Goal: Information Seeking & Learning: Learn about a topic

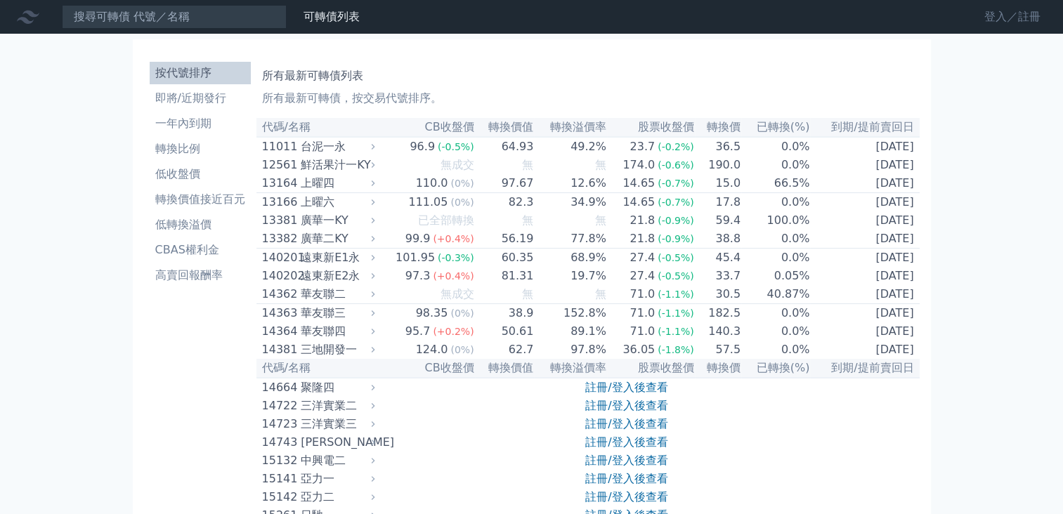
click at [1024, 20] on link "登入／註冊" at bounding box center [1012, 17] width 79 height 22
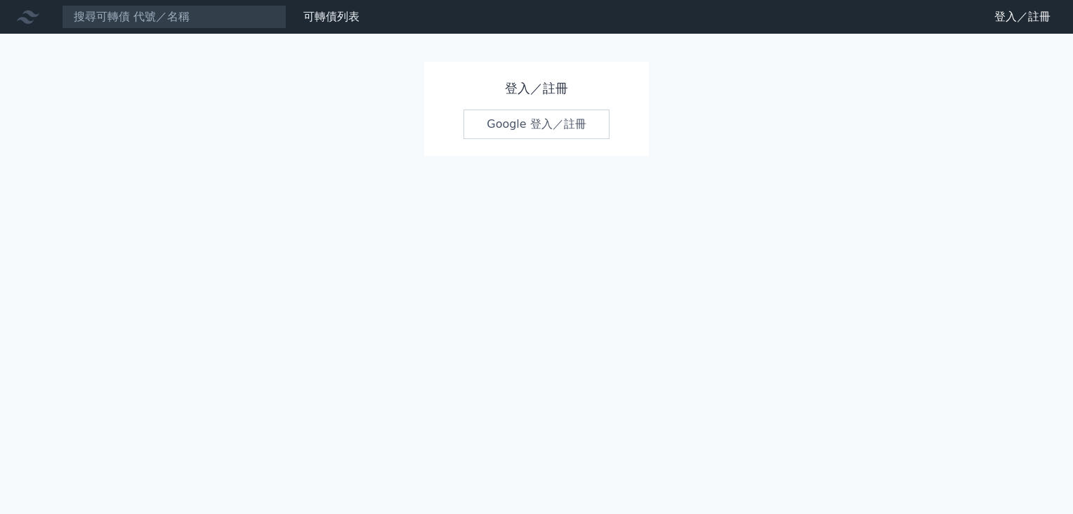
click at [537, 124] on link "Google 登入／註冊" at bounding box center [536, 124] width 146 height 29
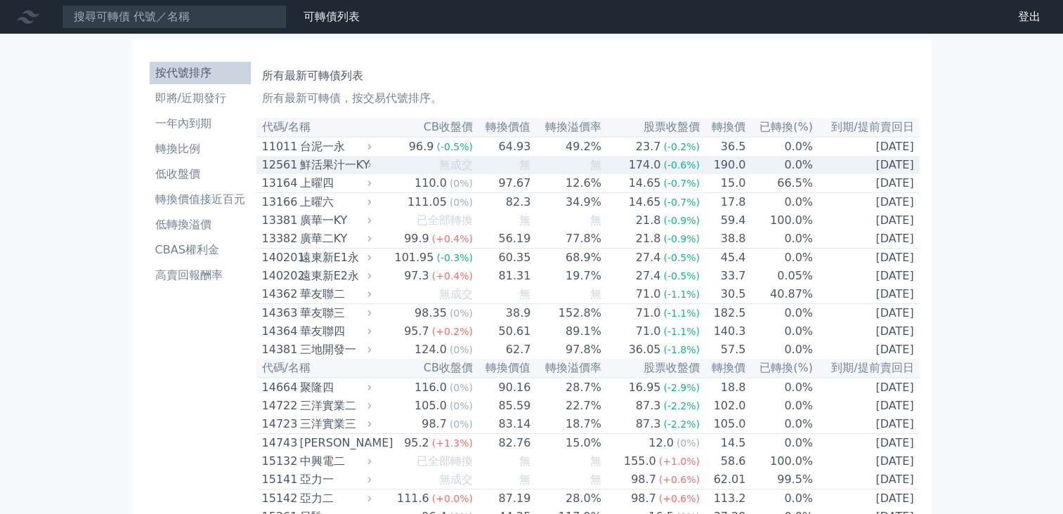
click at [334, 165] on div "鮮活果汁一KY" at bounding box center [334, 165] width 69 height 17
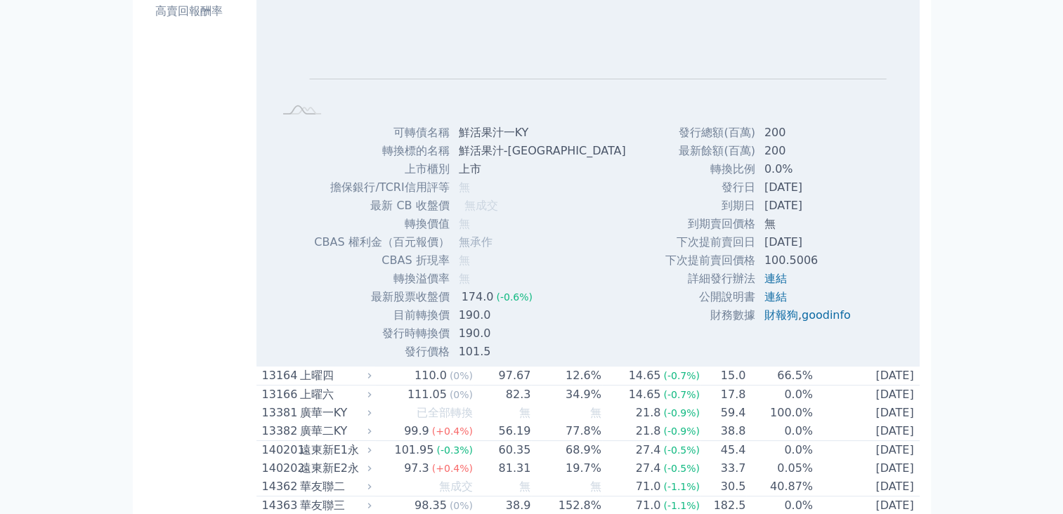
scroll to position [281, 0]
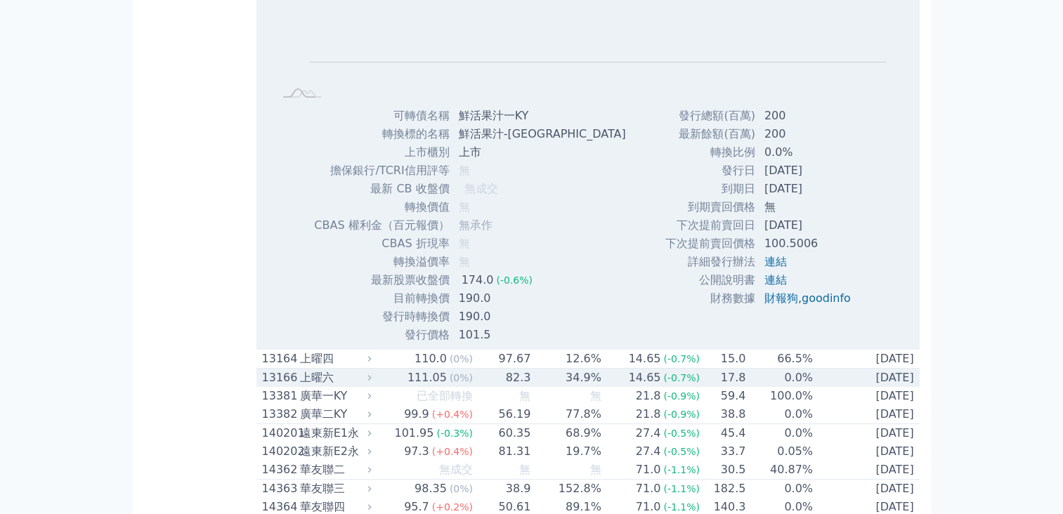
click at [327, 386] on div "上曜六" at bounding box center [334, 377] width 69 height 17
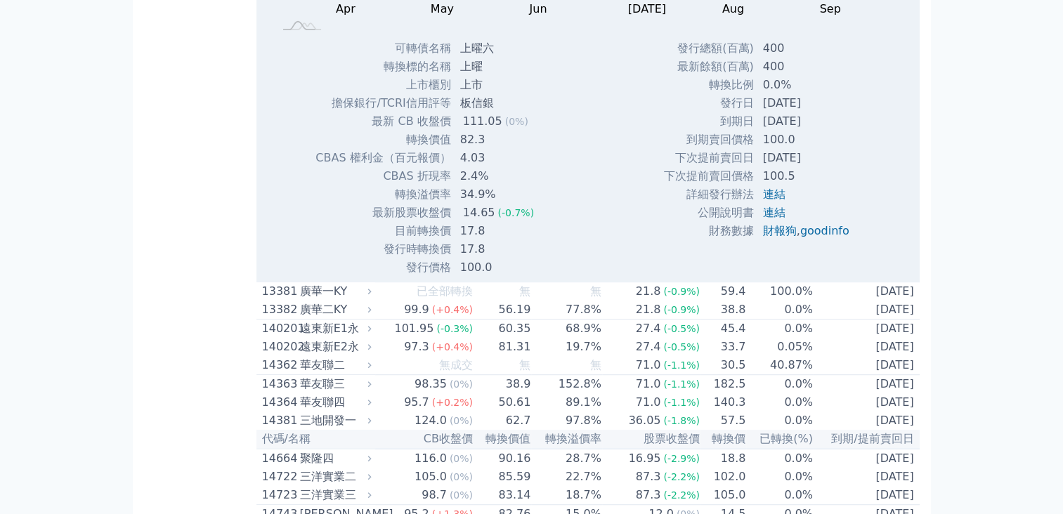
scroll to position [843, 0]
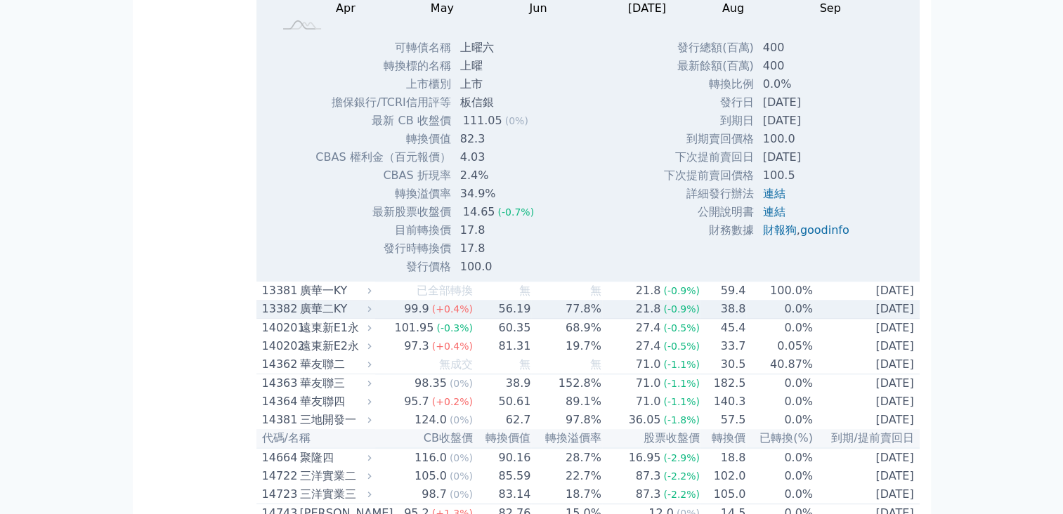
click at [332, 317] on div "廣華二KY" at bounding box center [334, 309] width 69 height 17
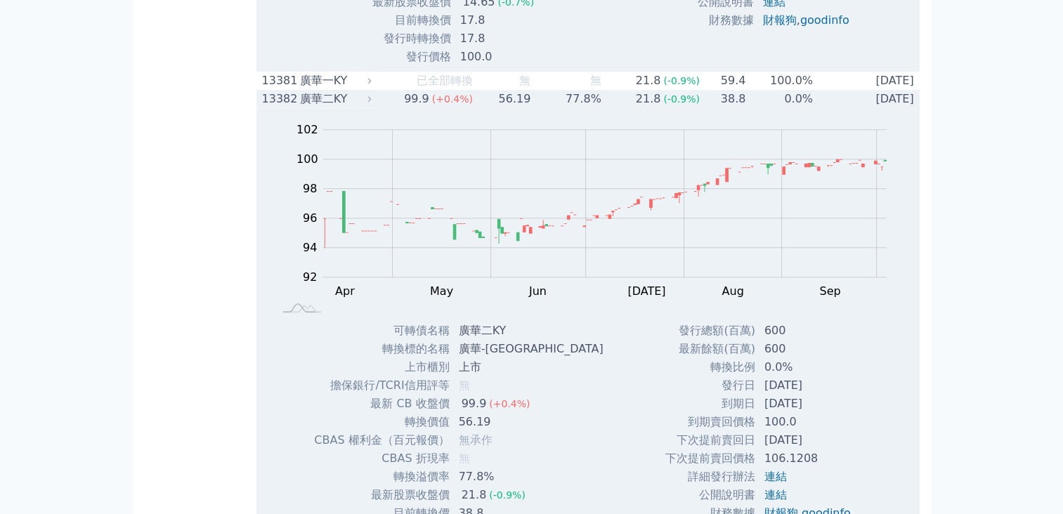
scroll to position [1053, 0]
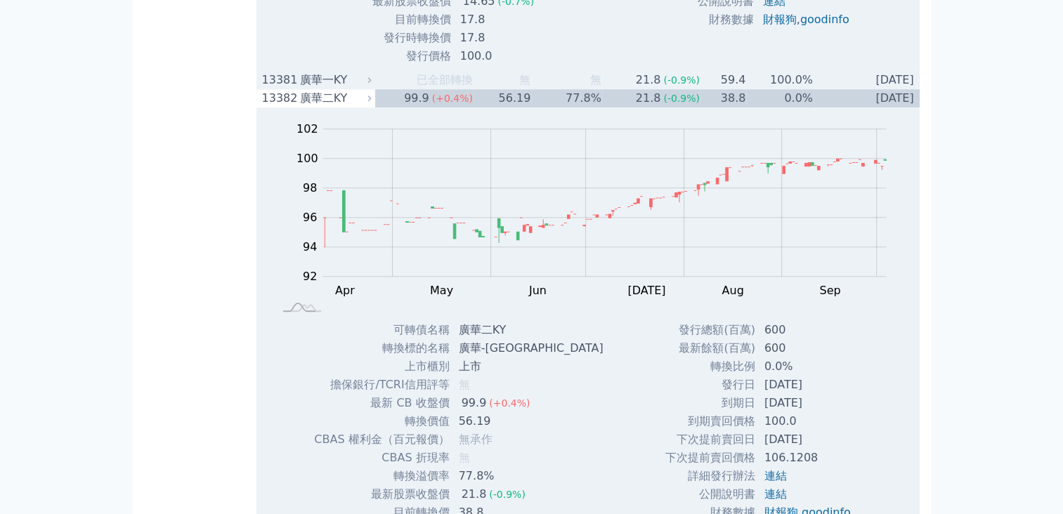
click at [323, 88] on div "廣華一KY" at bounding box center [334, 80] width 69 height 17
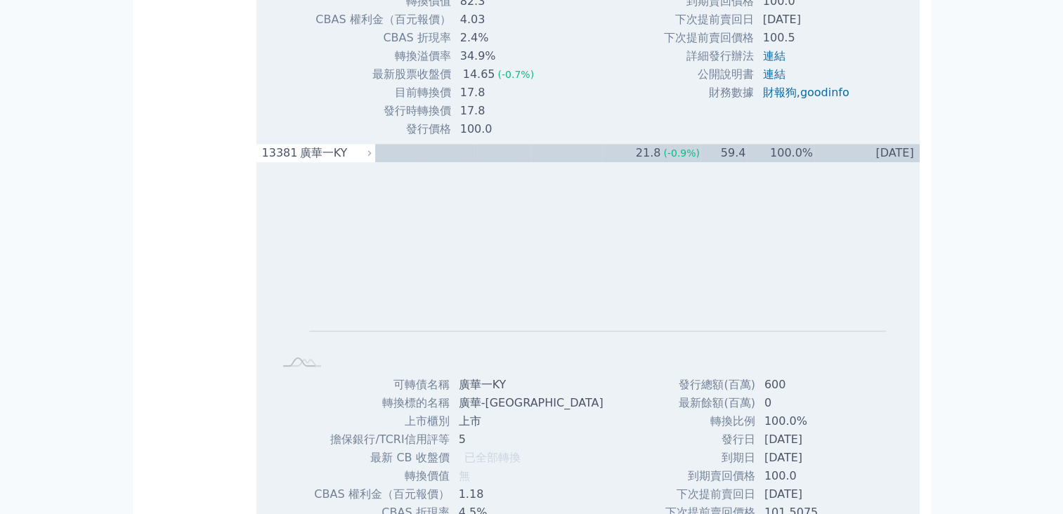
scroll to position [983, 0]
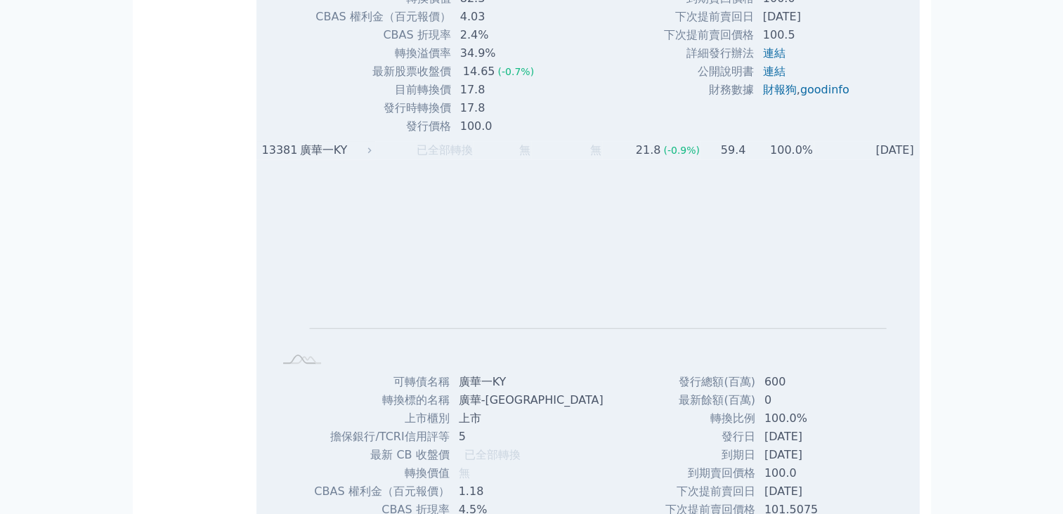
click at [315, 159] on div "廣華一KY" at bounding box center [334, 150] width 69 height 17
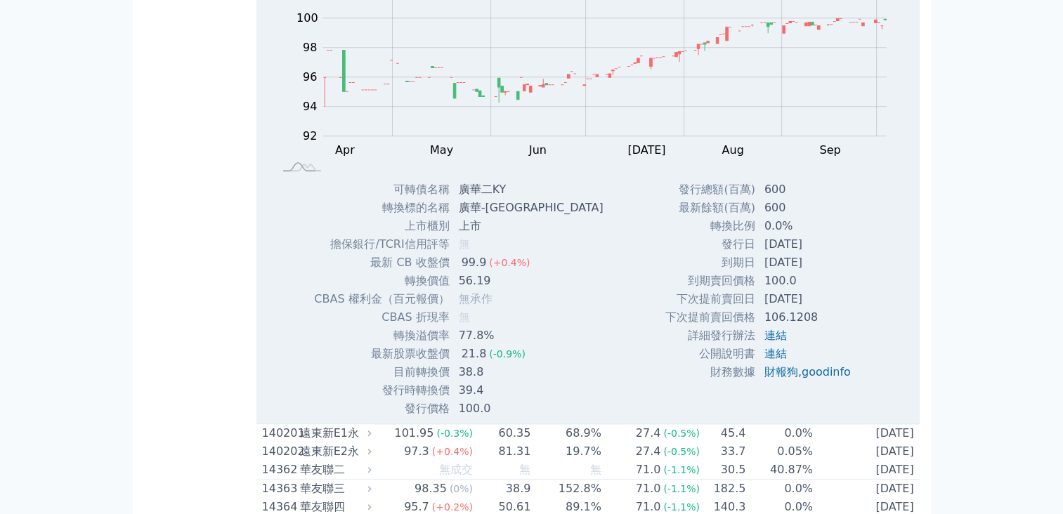
scroll to position [1334, 0]
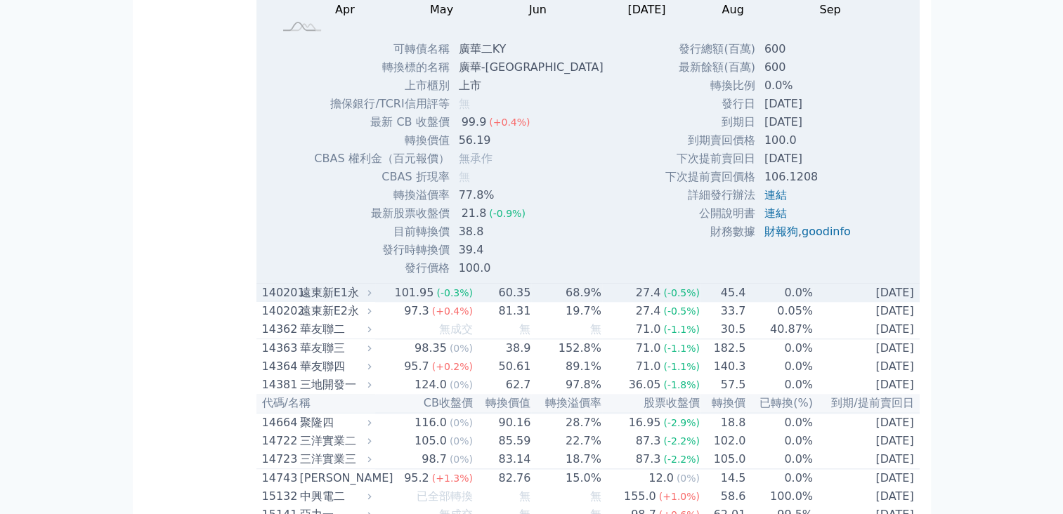
click at [350, 301] on div "遠東新E1永" at bounding box center [334, 292] width 69 height 17
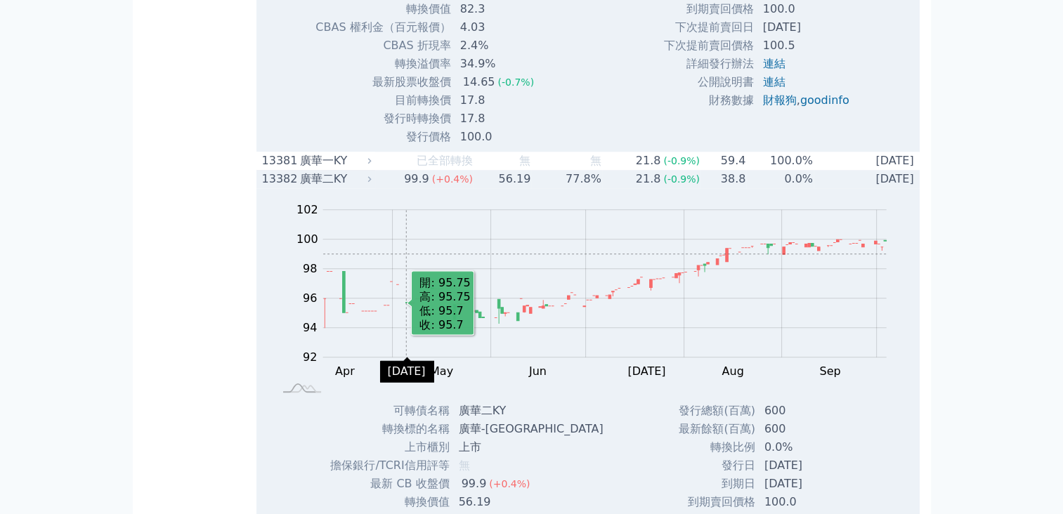
scroll to position [913, 0]
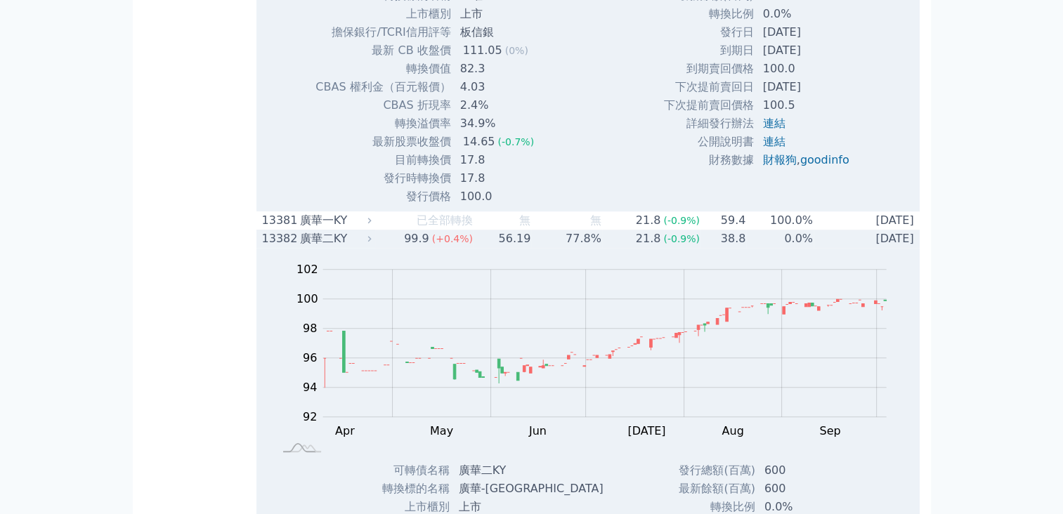
click at [324, 247] on div "廣華二KY" at bounding box center [334, 238] width 69 height 17
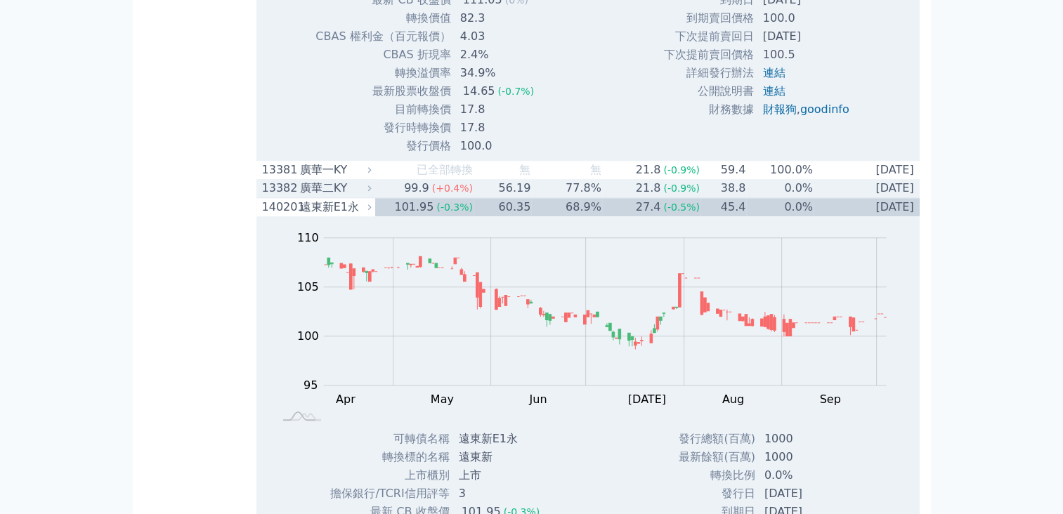
scroll to position [1053, 0]
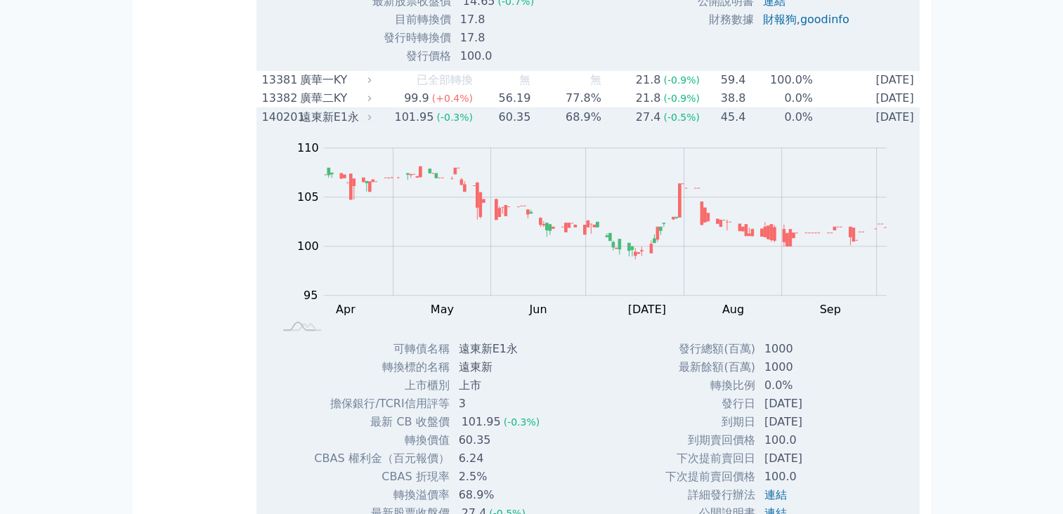
click at [310, 122] on div "遠東新E1永" at bounding box center [334, 117] width 69 height 17
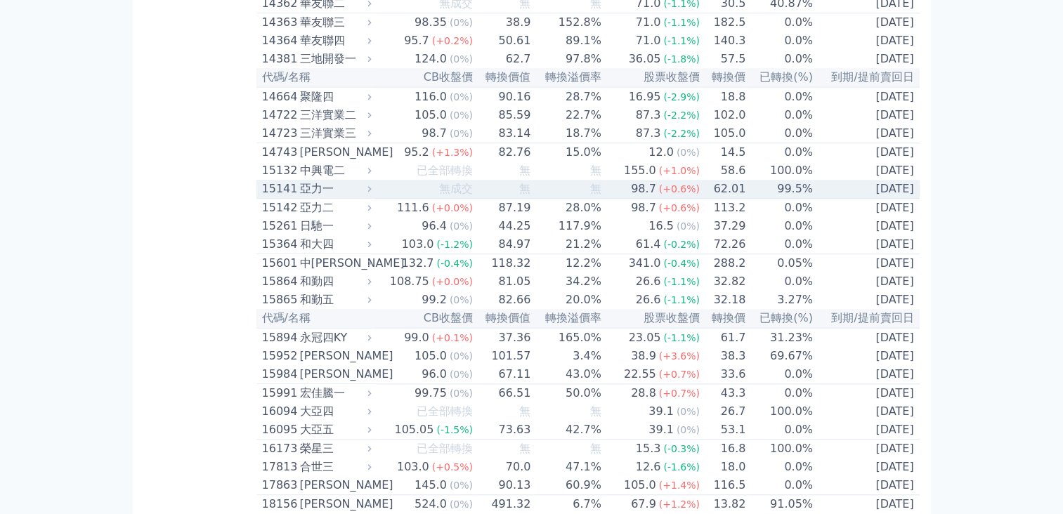
scroll to position [1264, 0]
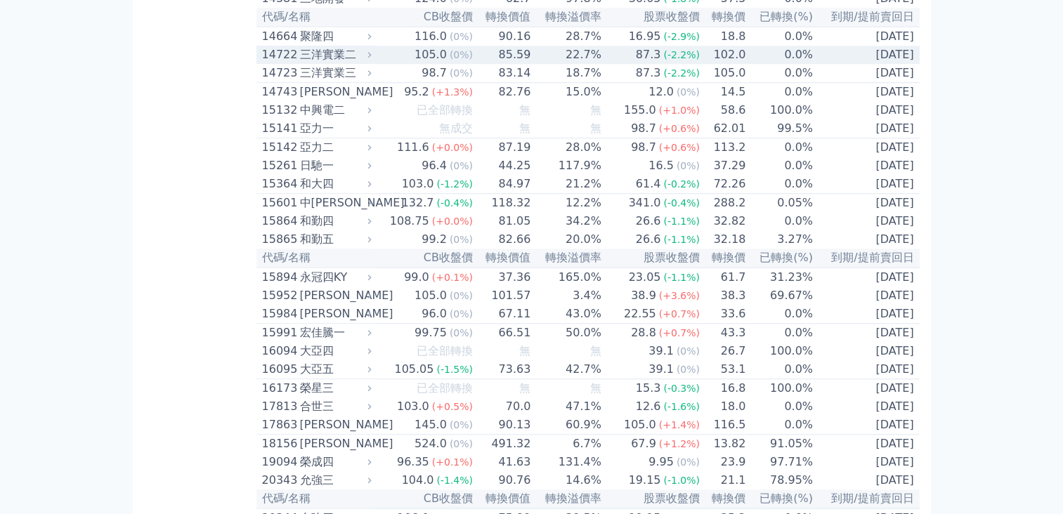
click at [315, 63] on div "三洋實業二" at bounding box center [334, 54] width 69 height 17
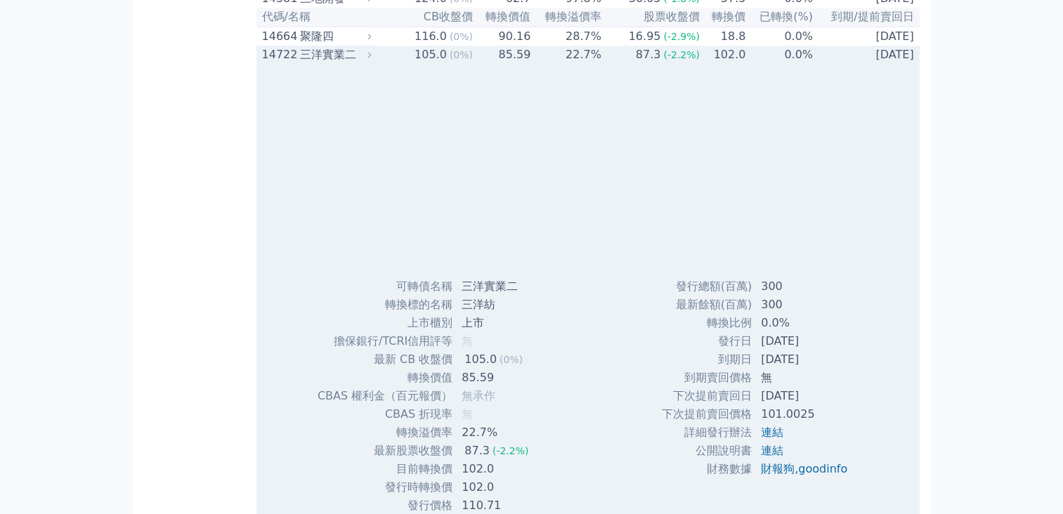
click at [315, 63] on div "三洋實業二" at bounding box center [334, 54] width 69 height 17
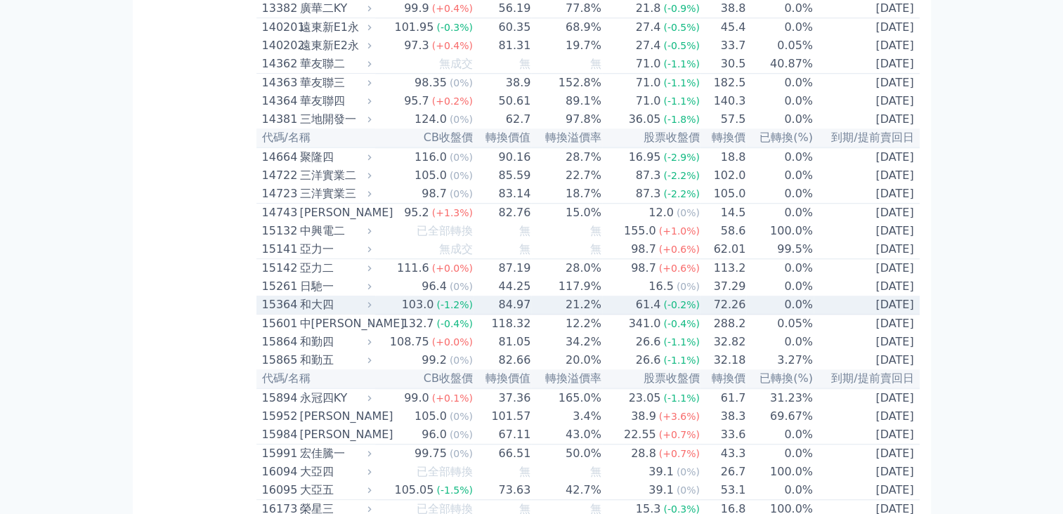
scroll to position [1124, 0]
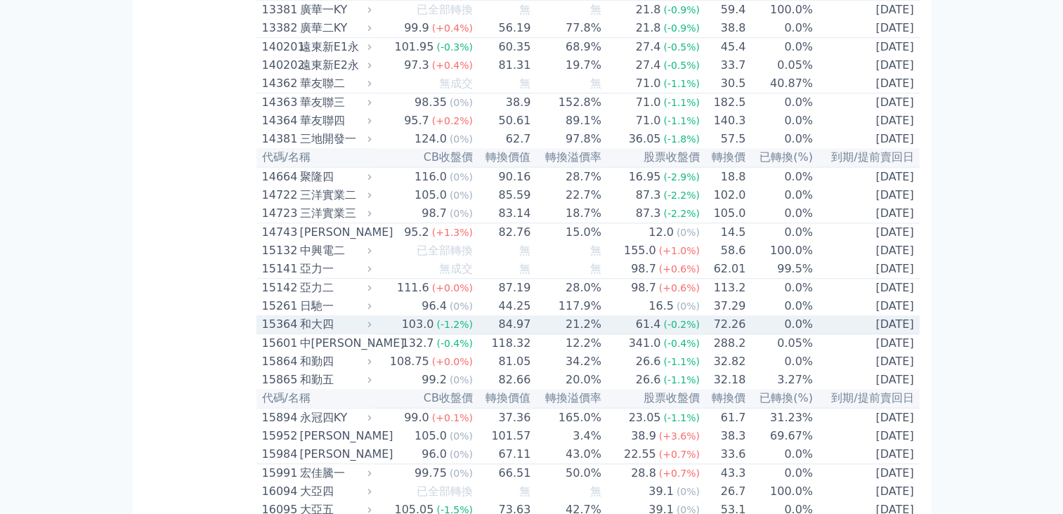
click at [274, 333] on div "15364" at bounding box center [279, 324] width 34 height 17
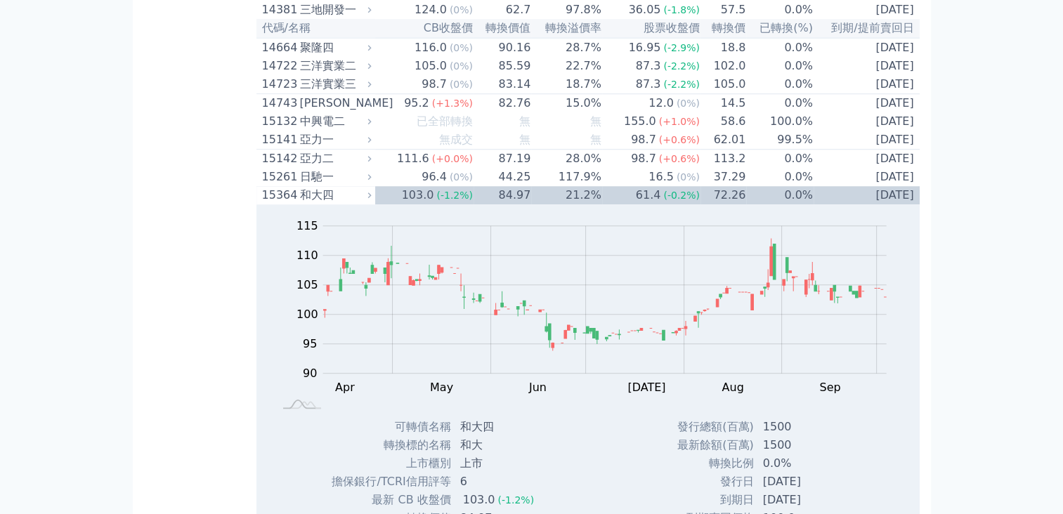
scroll to position [1194, 0]
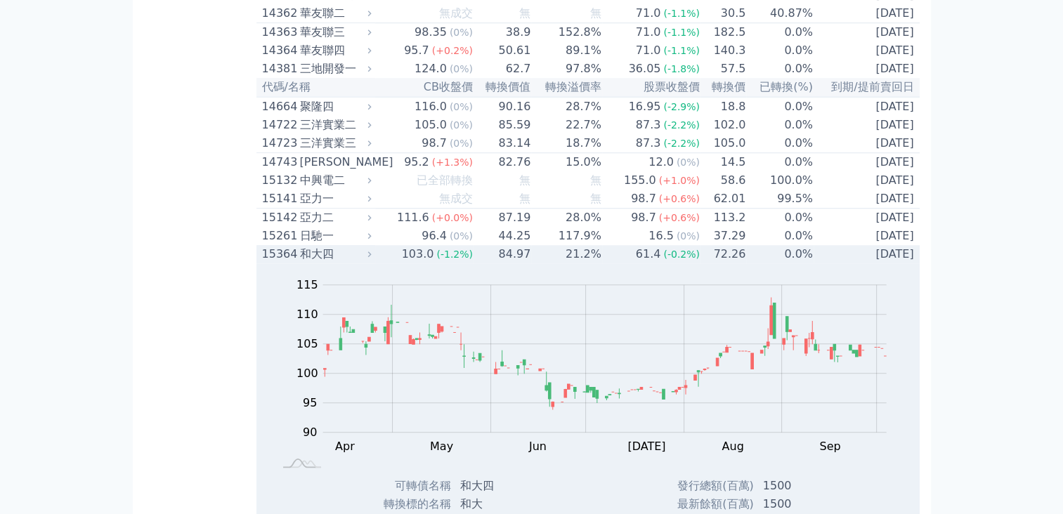
click at [310, 263] on div "和大四" at bounding box center [334, 254] width 69 height 17
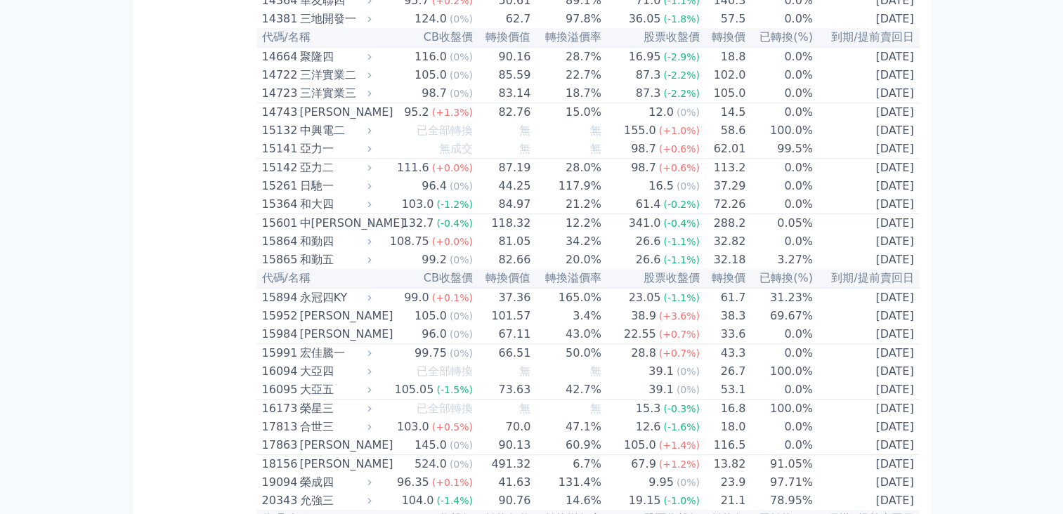
scroll to position [1334, 0]
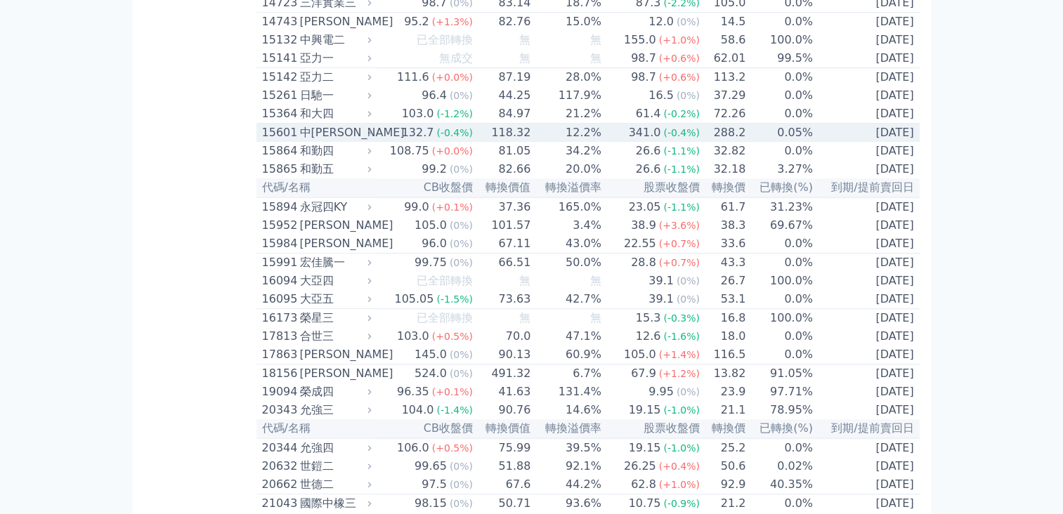
click at [318, 141] on div "中[PERSON_NAME]" at bounding box center [334, 132] width 69 height 17
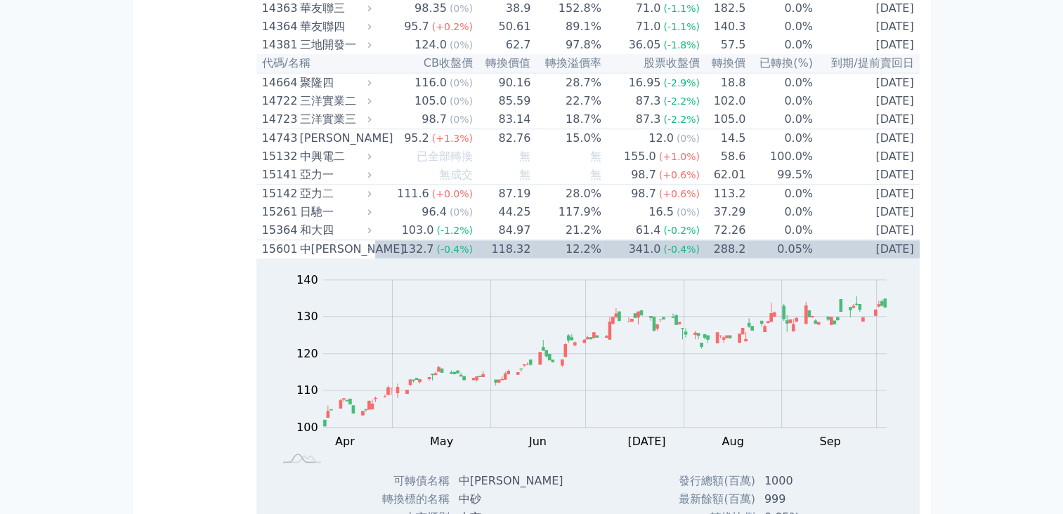
scroll to position [1194, 0]
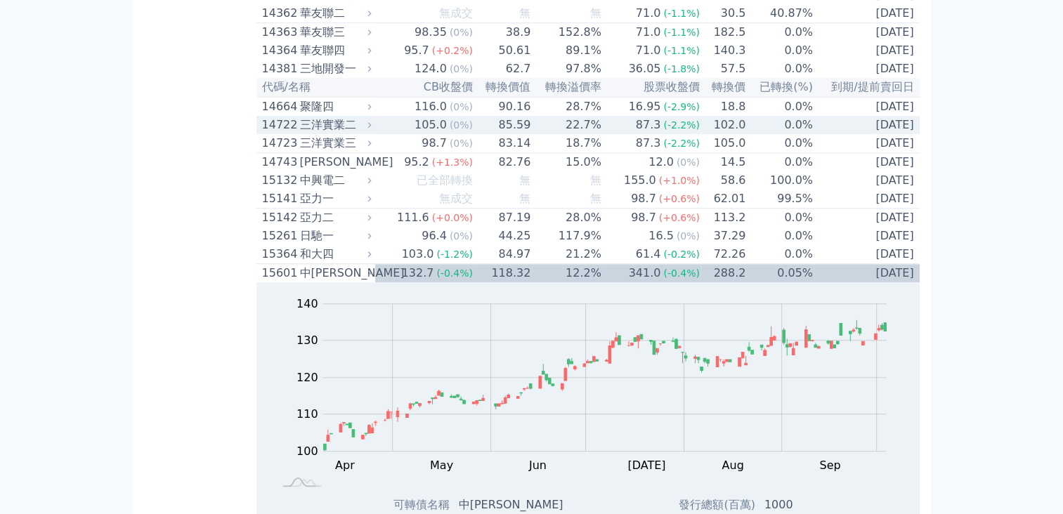
click at [309, 133] on div "三洋實業二" at bounding box center [334, 125] width 69 height 17
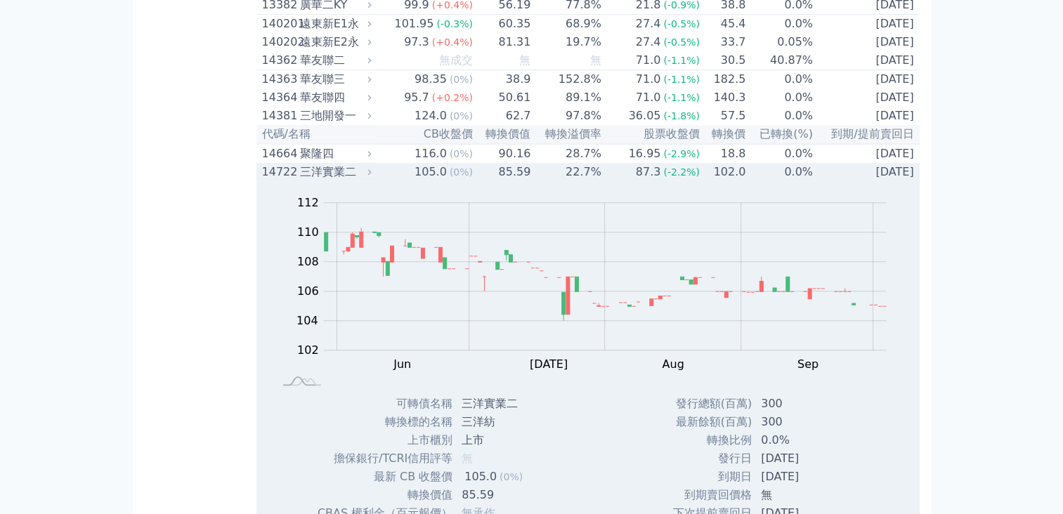
scroll to position [1124, 0]
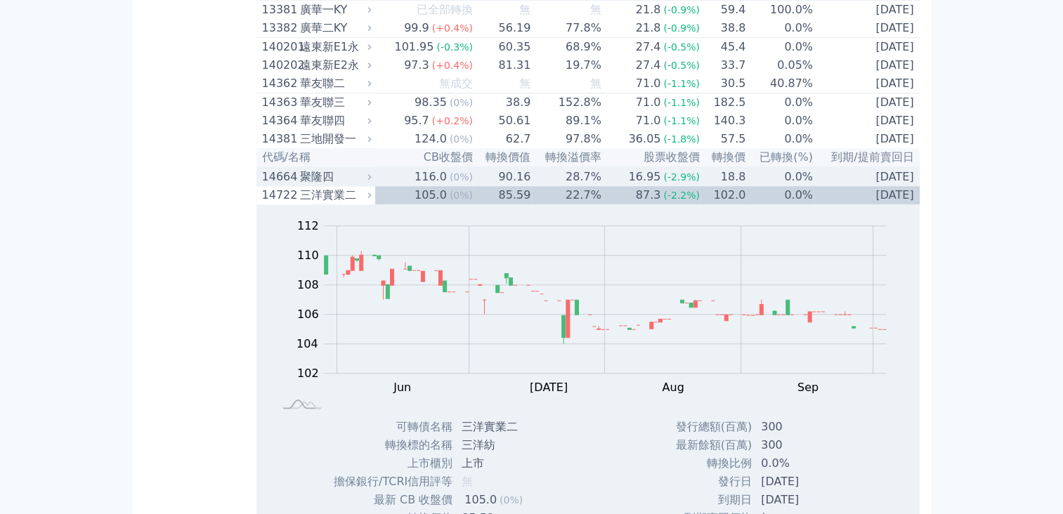
click at [341, 185] on div "聚隆四" at bounding box center [334, 177] width 69 height 17
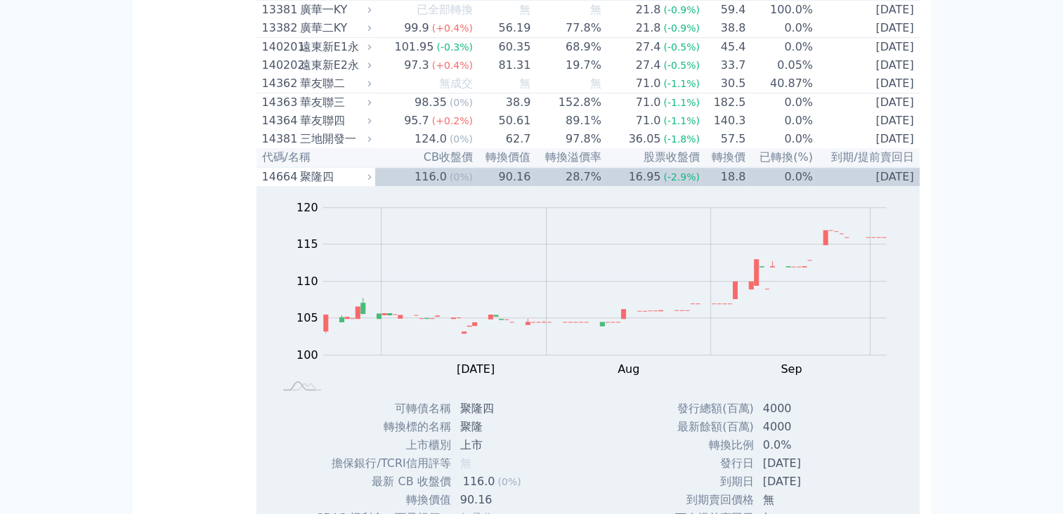
drag, startPoint x: 635, startPoint y: 48, endPoint x: 81, endPoint y: 50, distance: 554.1
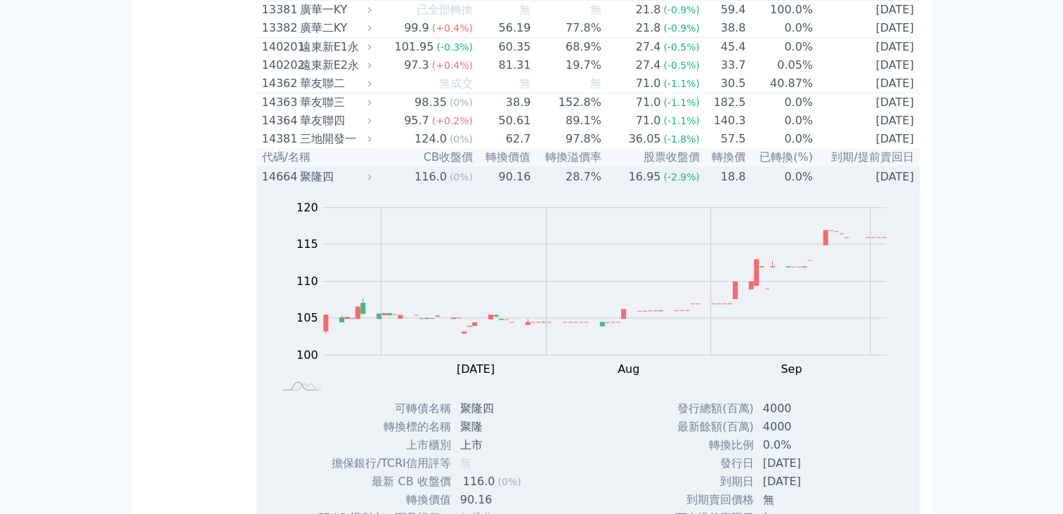
click at [281, 185] on div "14664" at bounding box center [279, 177] width 34 height 17
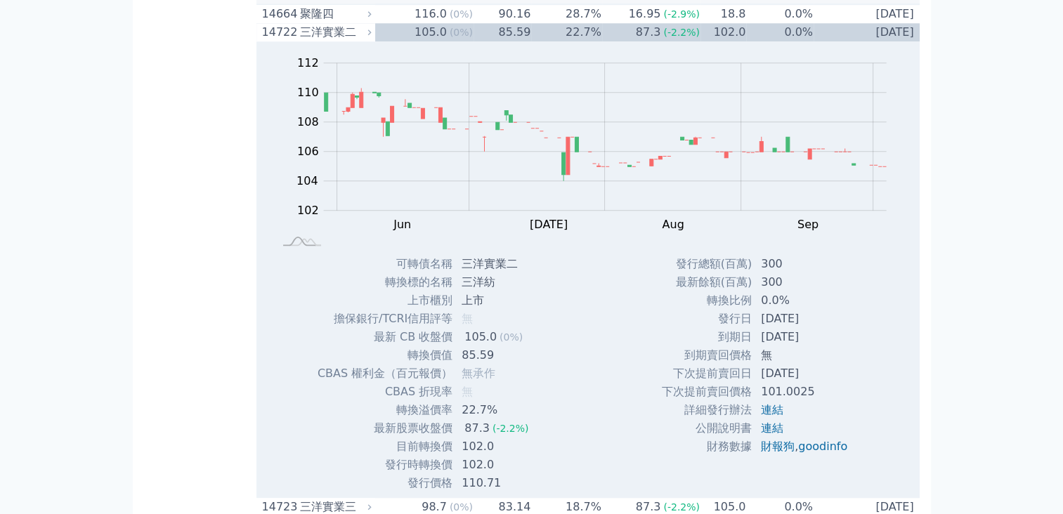
scroll to position [1194, 0]
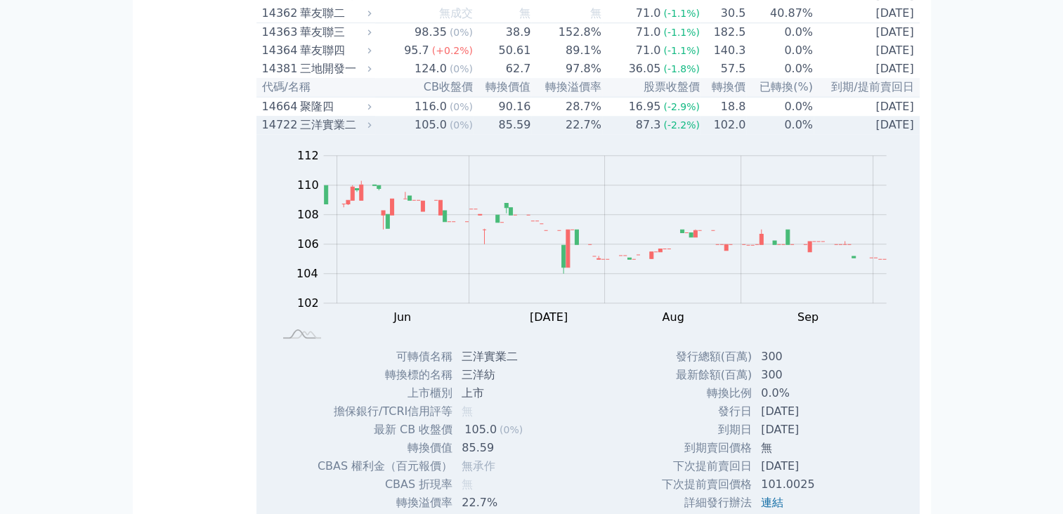
click at [345, 133] on div "三洋實業二" at bounding box center [334, 125] width 69 height 17
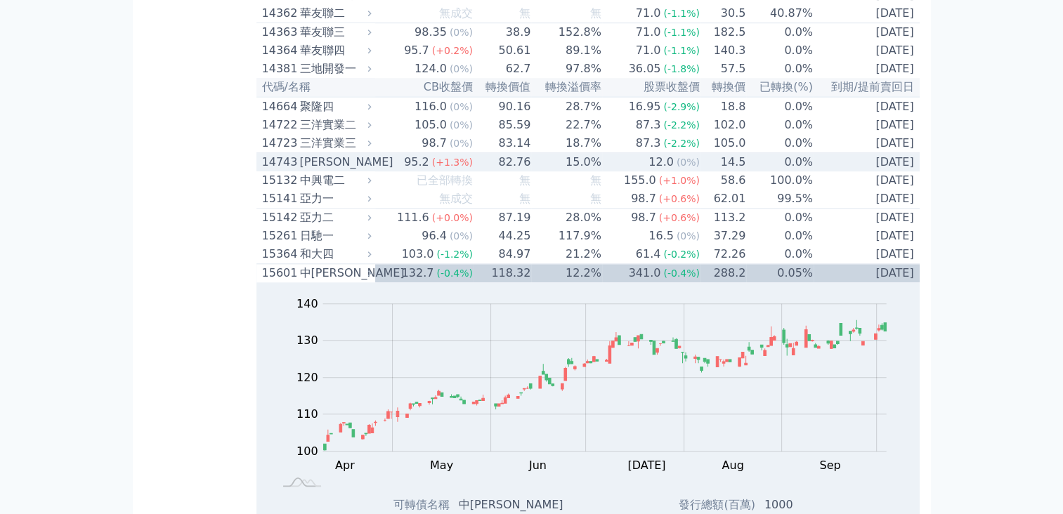
click at [305, 171] on div "[PERSON_NAME]" at bounding box center [334, 162] width 69 height 17
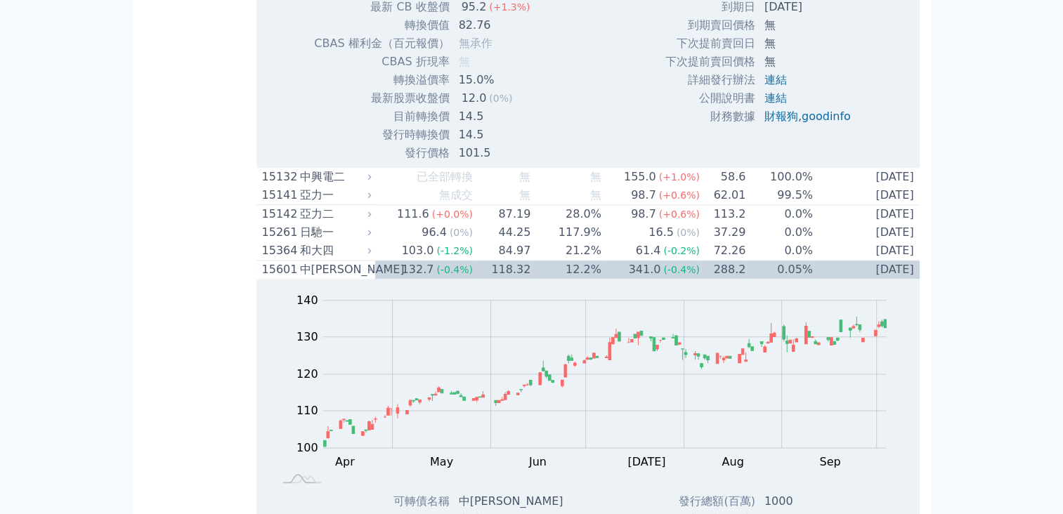
scroll to position [1685, 0]
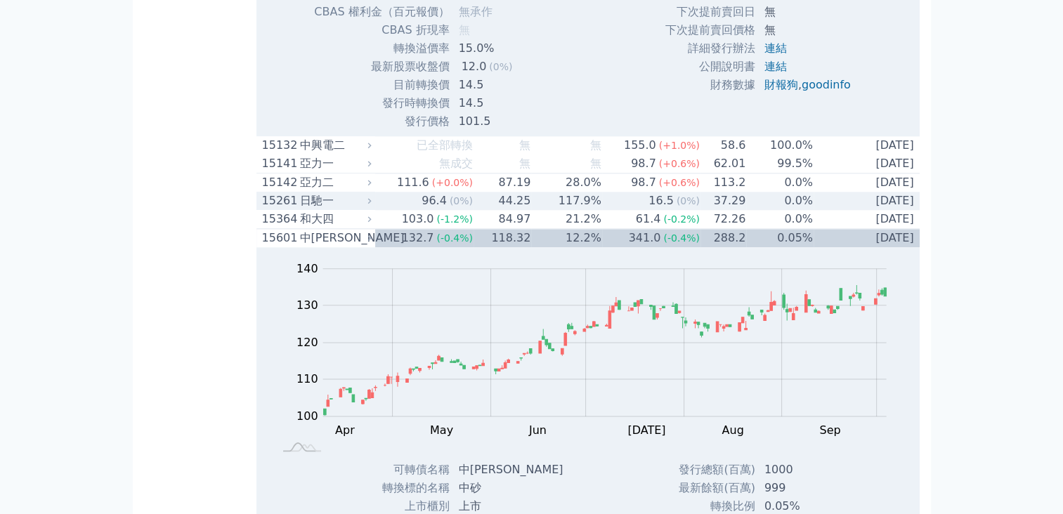
click at [325, 209] on div "日馳一" at bounding box center [334, 200] width 69 height 17
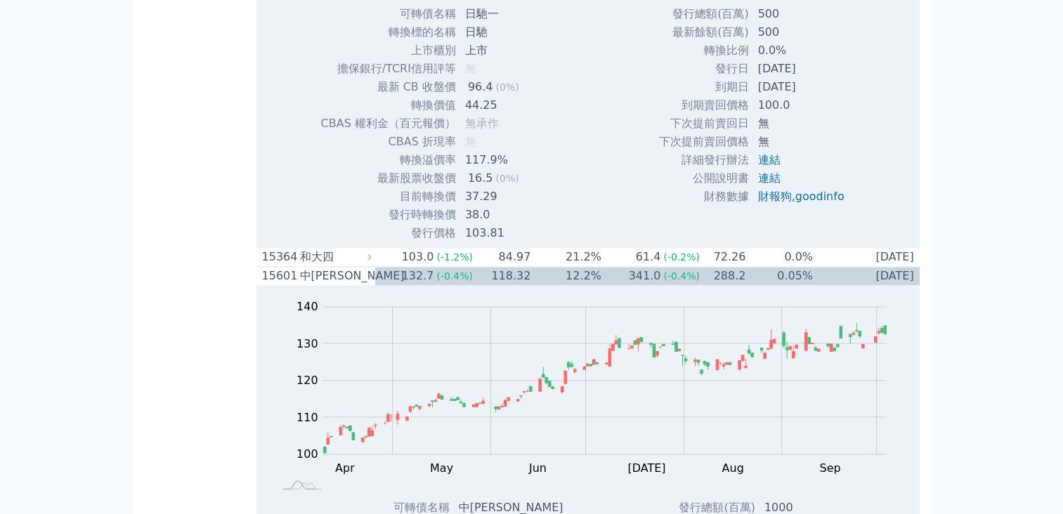
scroll to position [2107, 0]
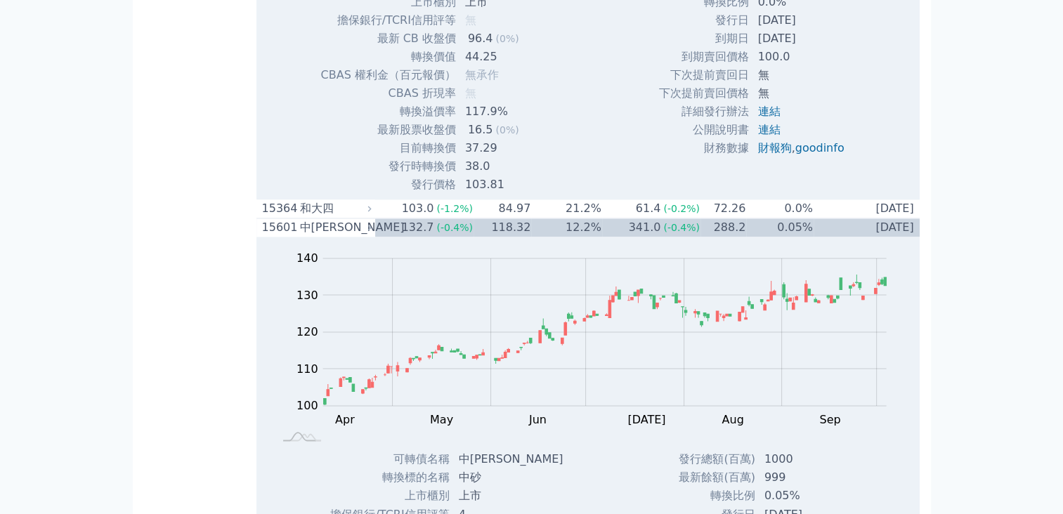
scroll to position [2177, 0]
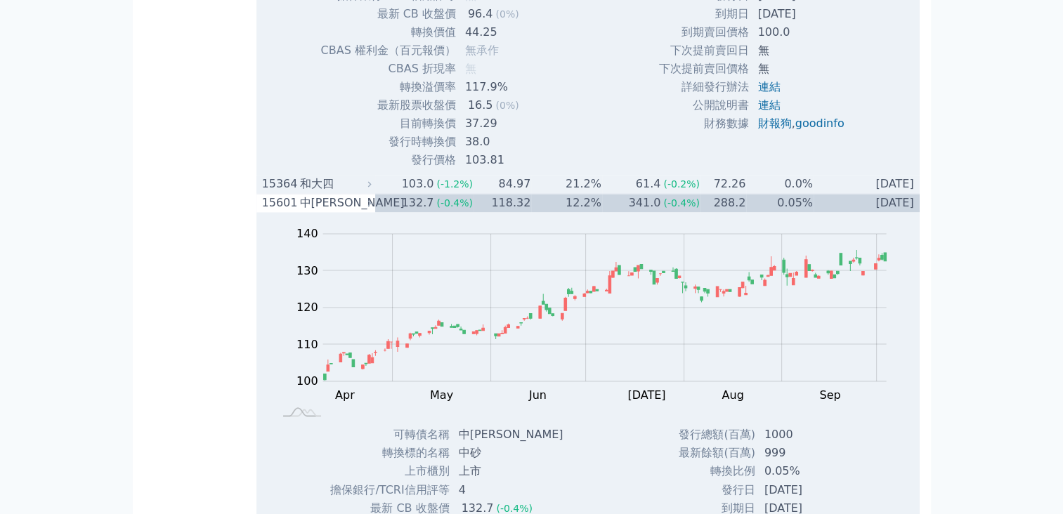
click at [295, 192] on div "15364" at bounding box center [279, 184] width 34 height 17
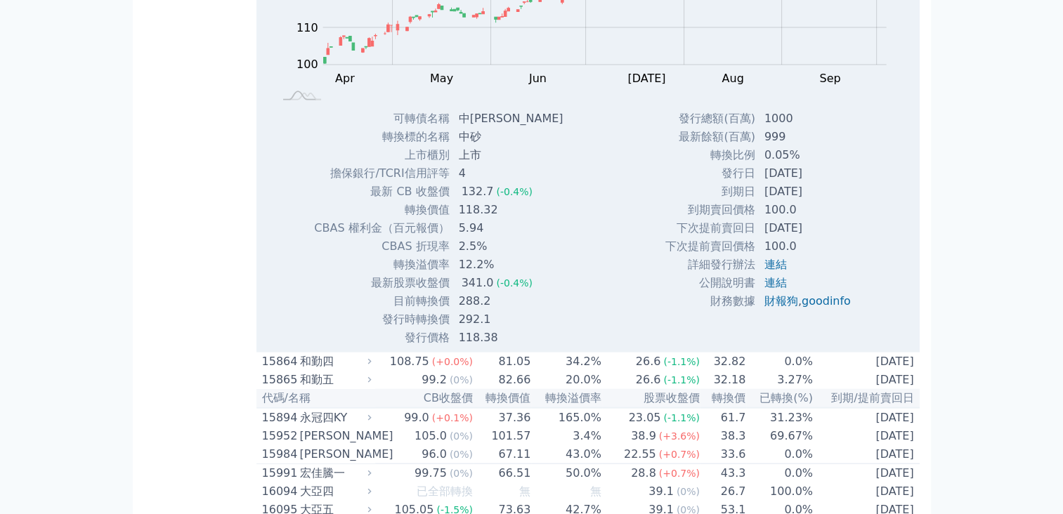
scroll to position [3160, 0]
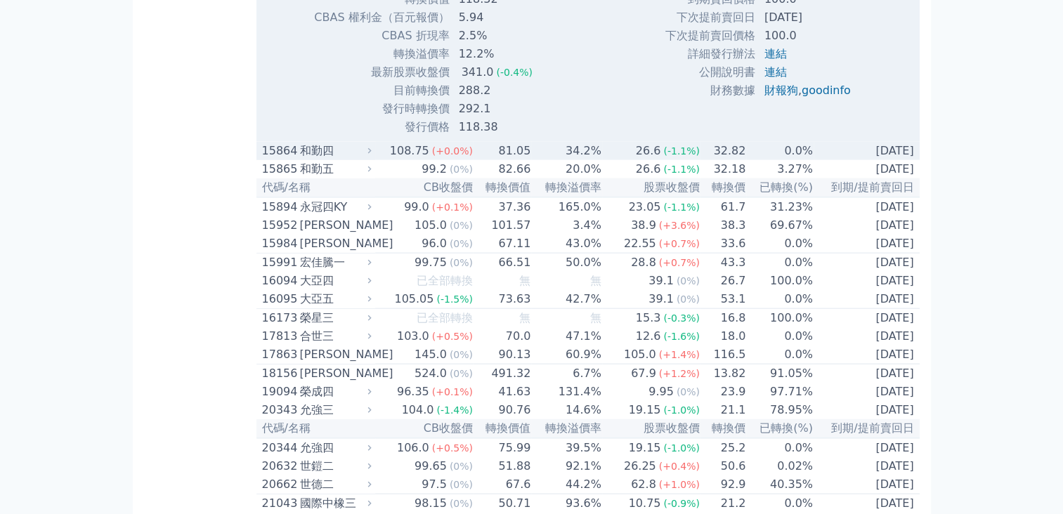
click at [308, 159] on div "和勤四" at bounding box center [334, 151] width 69 height 17
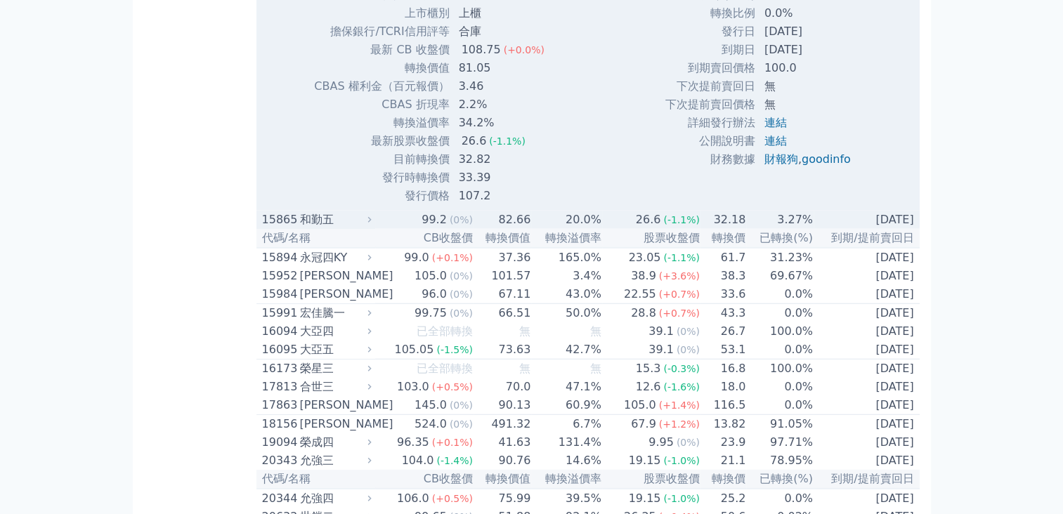
scroll to position [3582, 0]
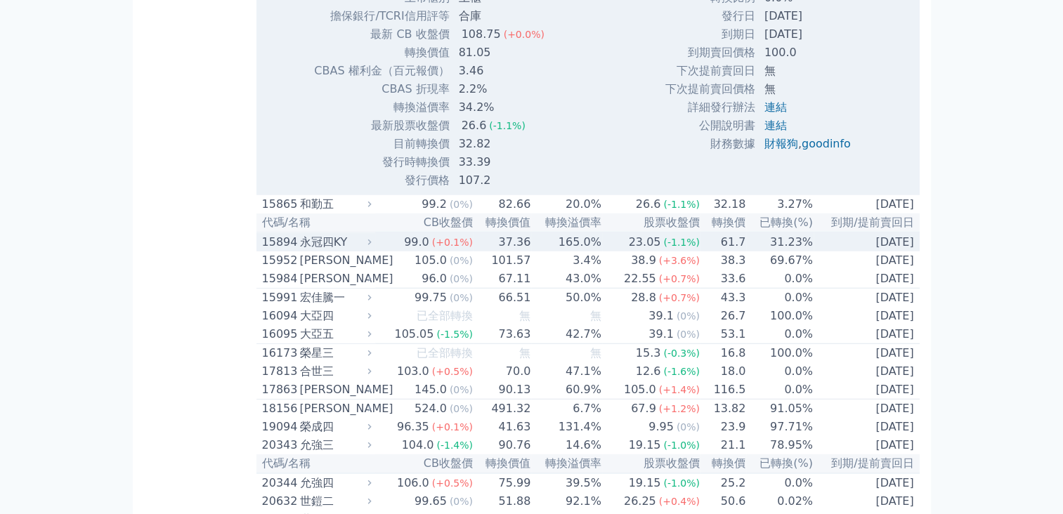
click at [374, 246] on icon at bounding box center [368, 241] width 9 height 9
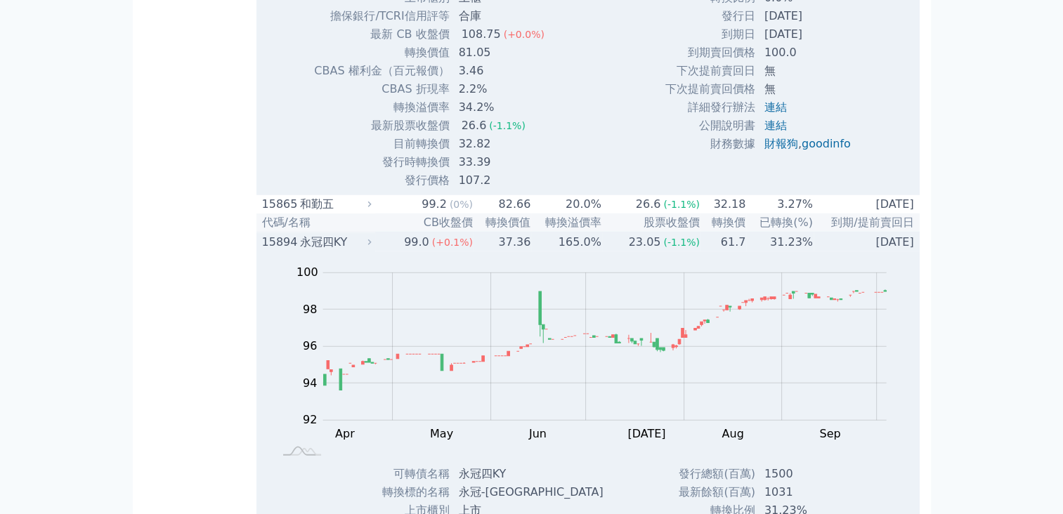
click at [374, 246] on icon at bounding box center [368, 241] width 9 height 9
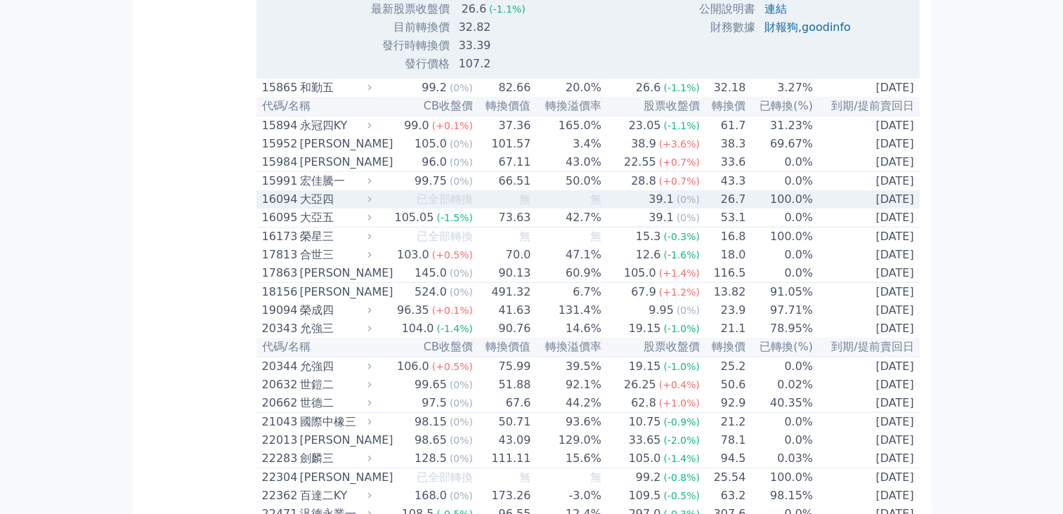
scroll to position [3792, 0]
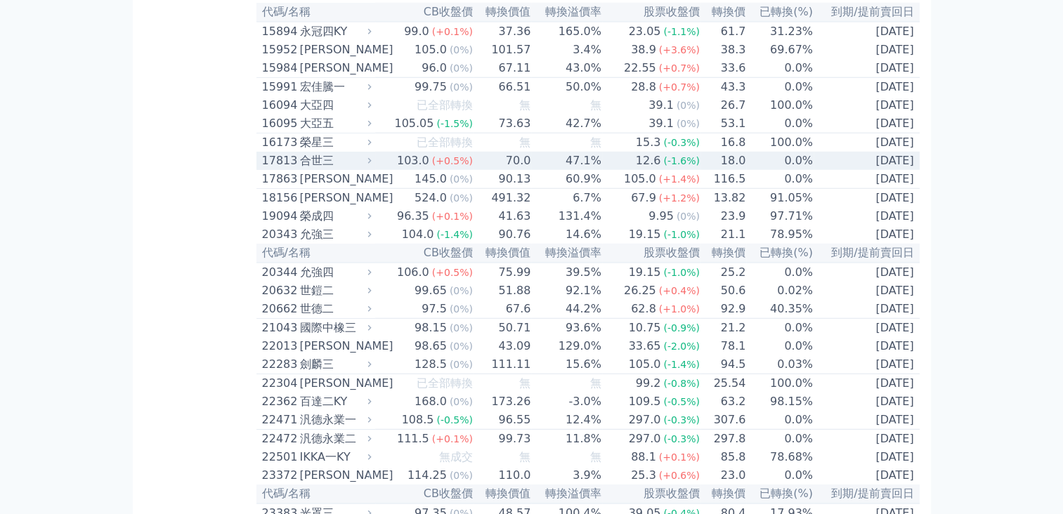
click at [321, 169] on div "合世三" at bounding box center [334, 160] width 69 height 17
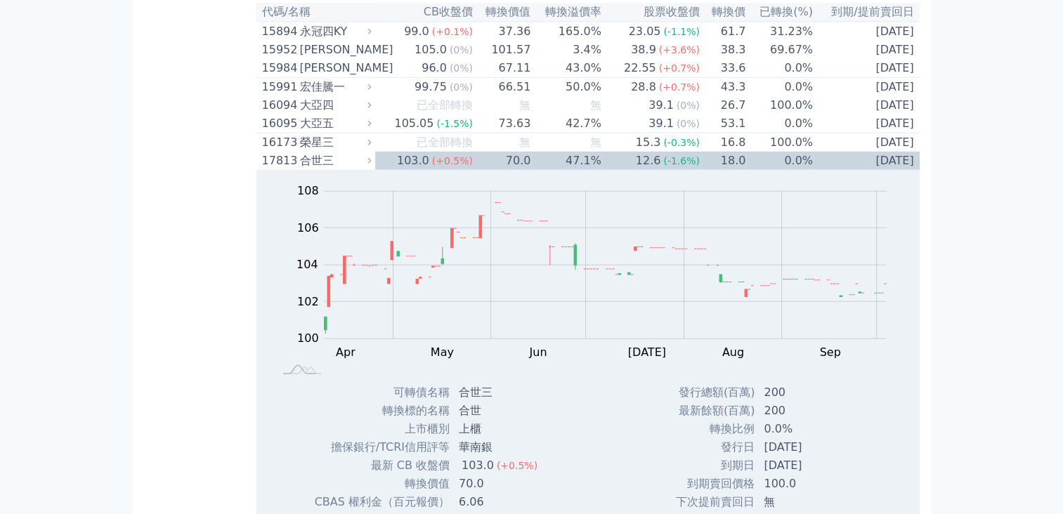
scroll to position [3933, 0]
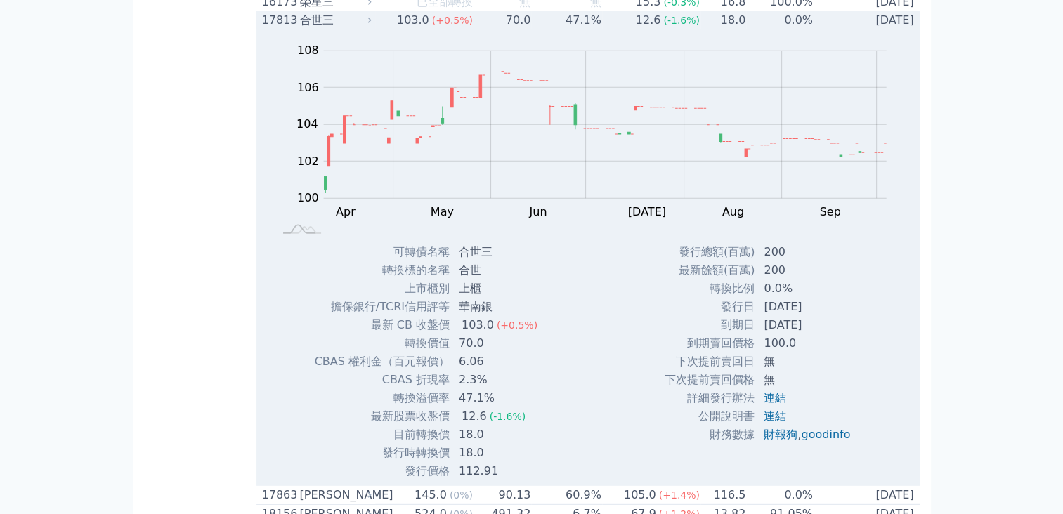
click at [288, 29] on div "17813" at bounding box center [279, 20] width 34 height 17
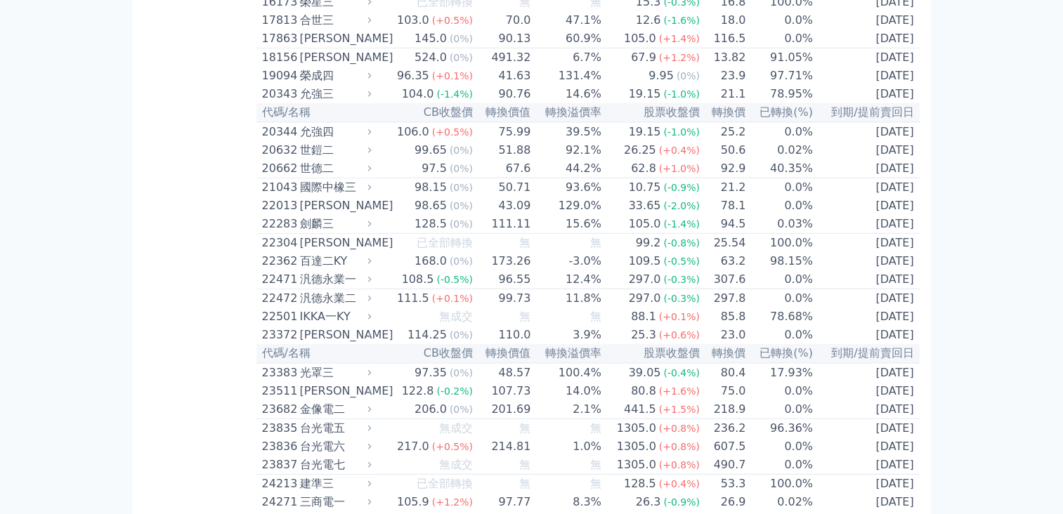
drag, startPoint x: 309, startPoint y: 112, endPoint x: 205, endPoint y: 129, distance: 105.4
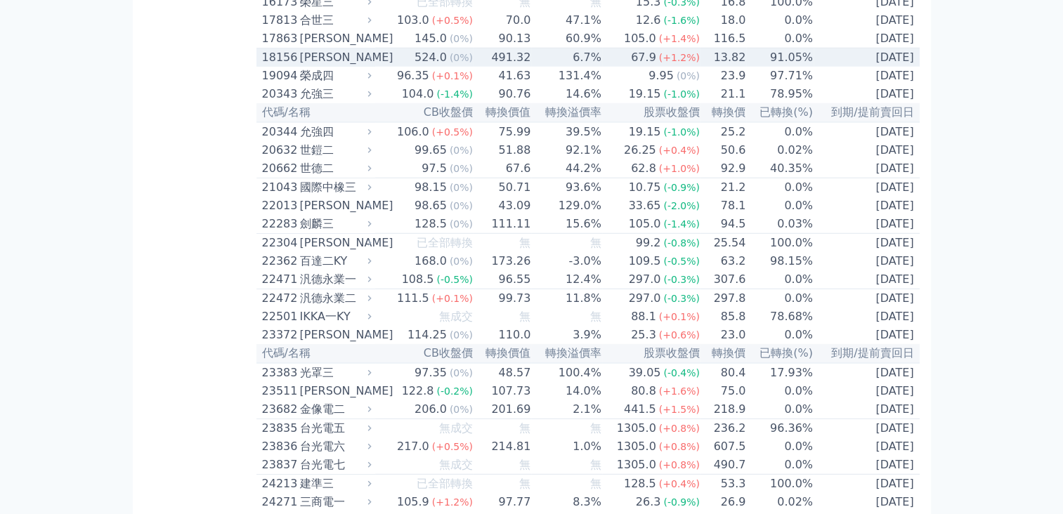
click at [296, 66] on div "18156" at bounding box center [279, 57] width 34 height 17
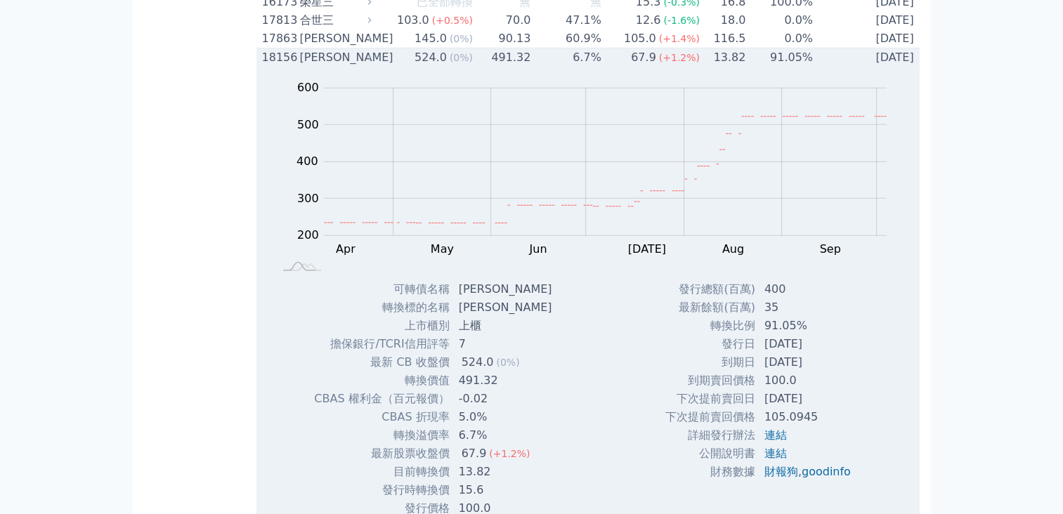
click at [332, 66] on div "[PERSON_NAME]" at bounding box center [334, 57] width 69 height 17
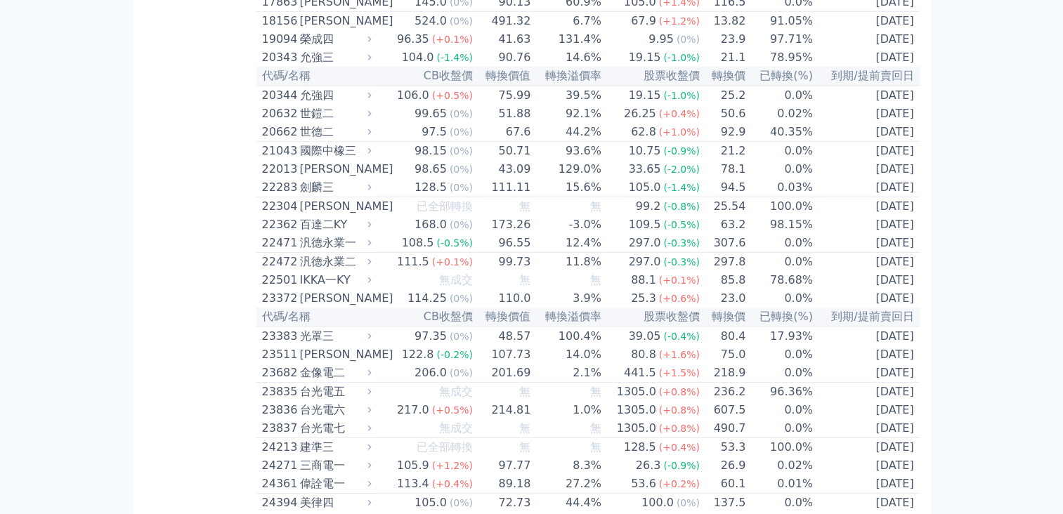
scroll to position [4003, 0]
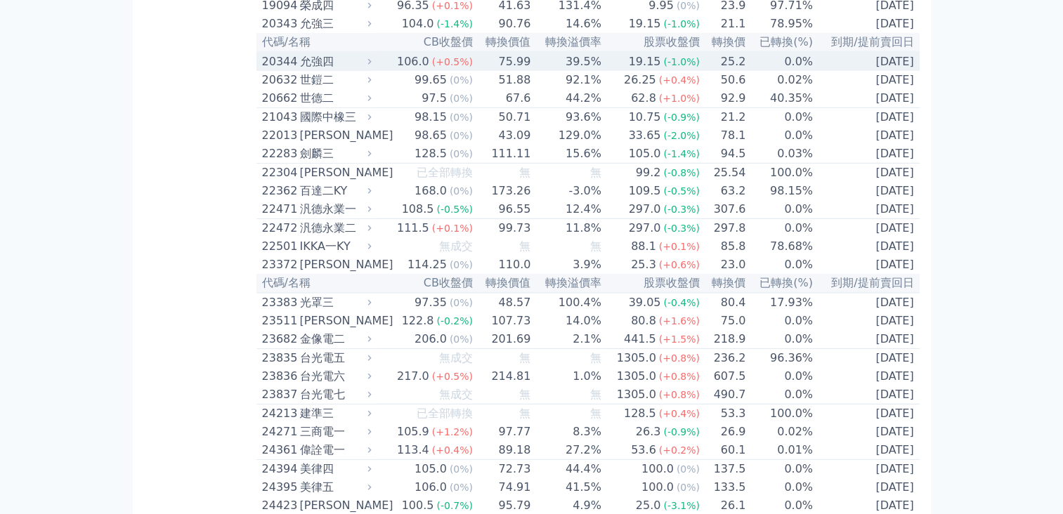
click at [308, 70] on div "允強四" at bounding box center [334, 61] width 69 height 17
